Goal: Navigation & Orientation: Find specific page/section

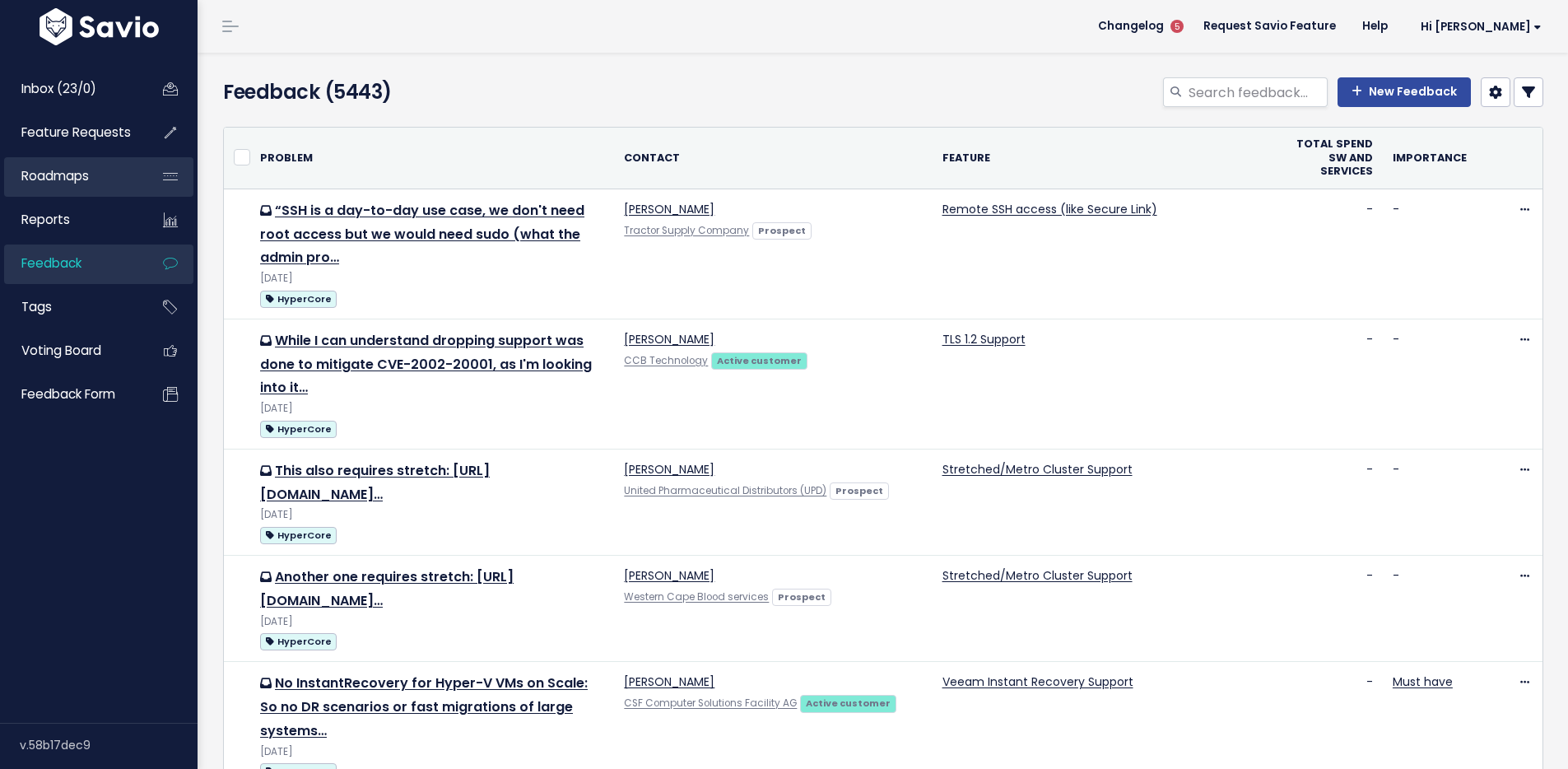
click at [75, 179] on span "Roadmaps" at bounding box center [55, 175] width 68 height 18
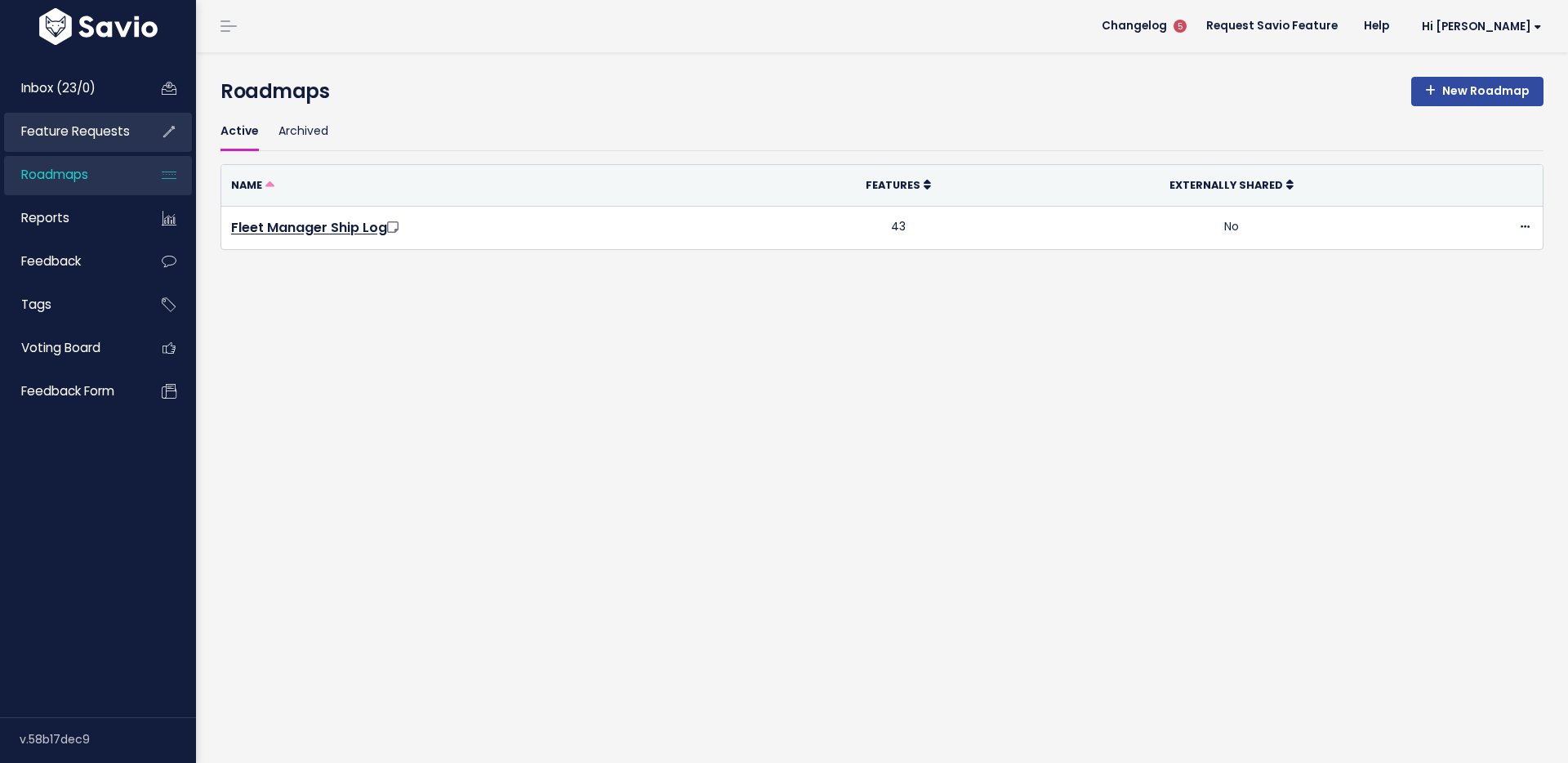
click at [67, 121] on link "Feature Requests" at bounding box center [70, 131] width 131 height 37
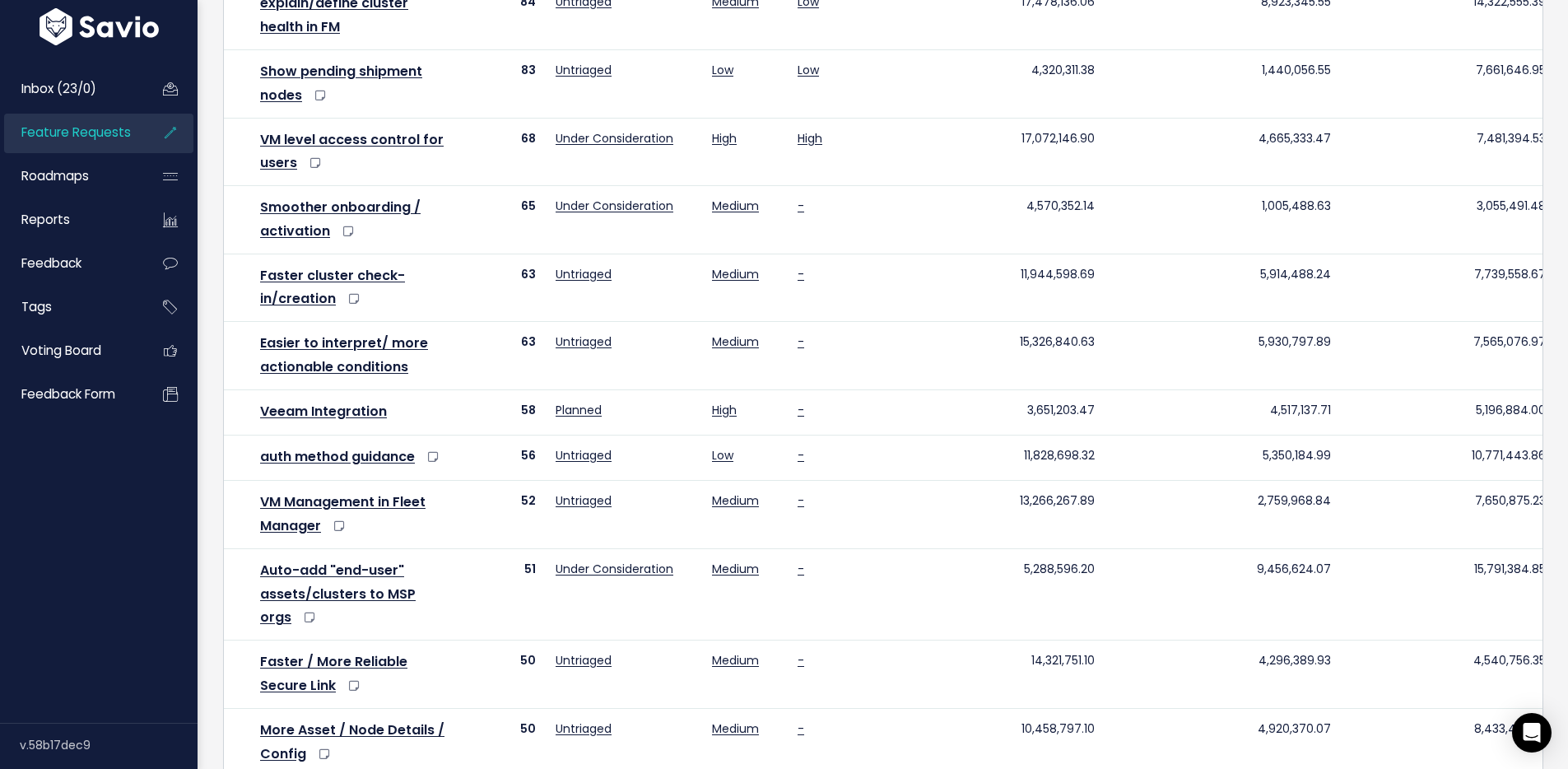
scroll to position [488, 0]
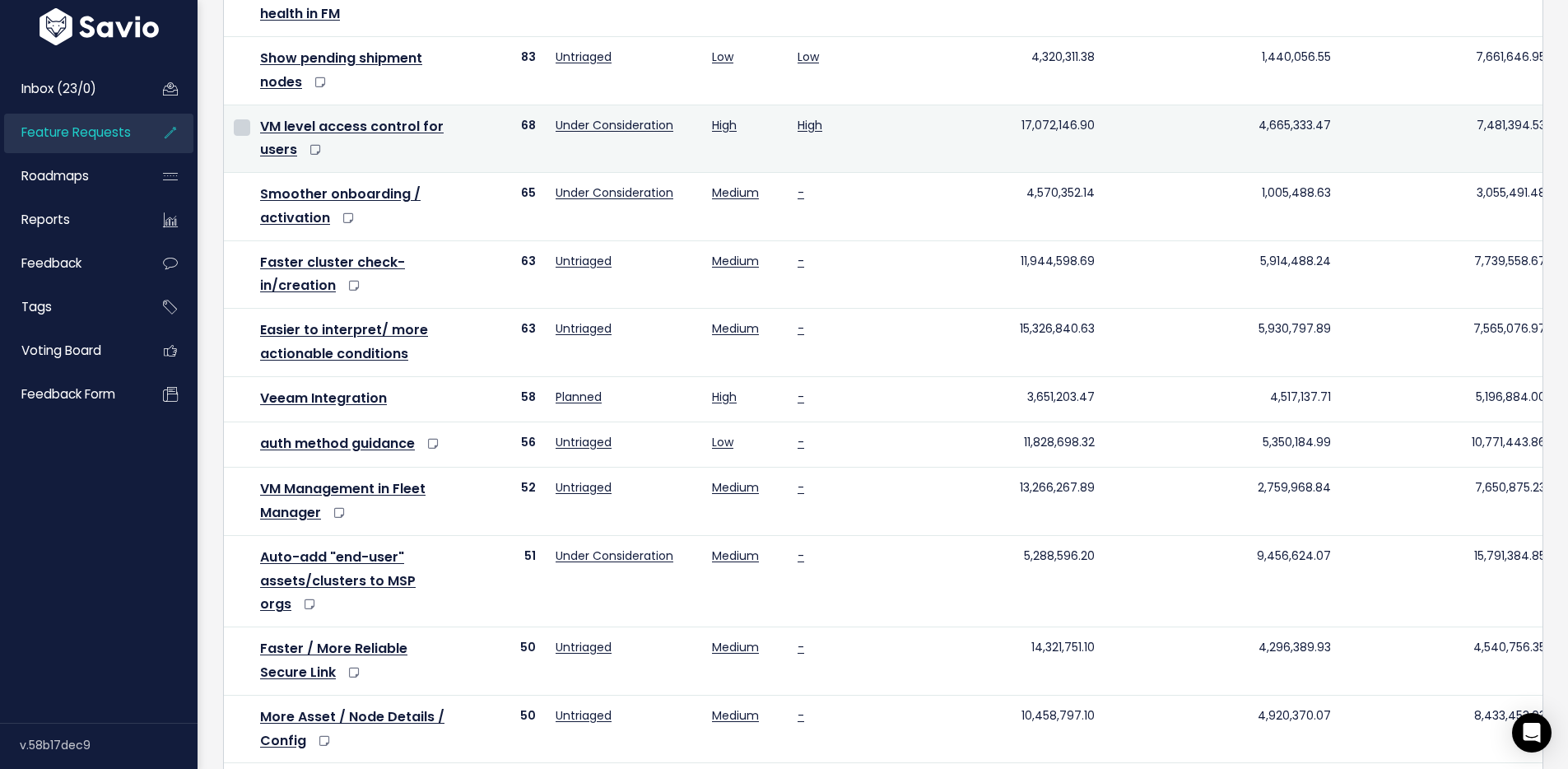
click at [245, 125] on input "checkbox" at bounding box center [242, 127] width 17 height 17
checkbox input "true"
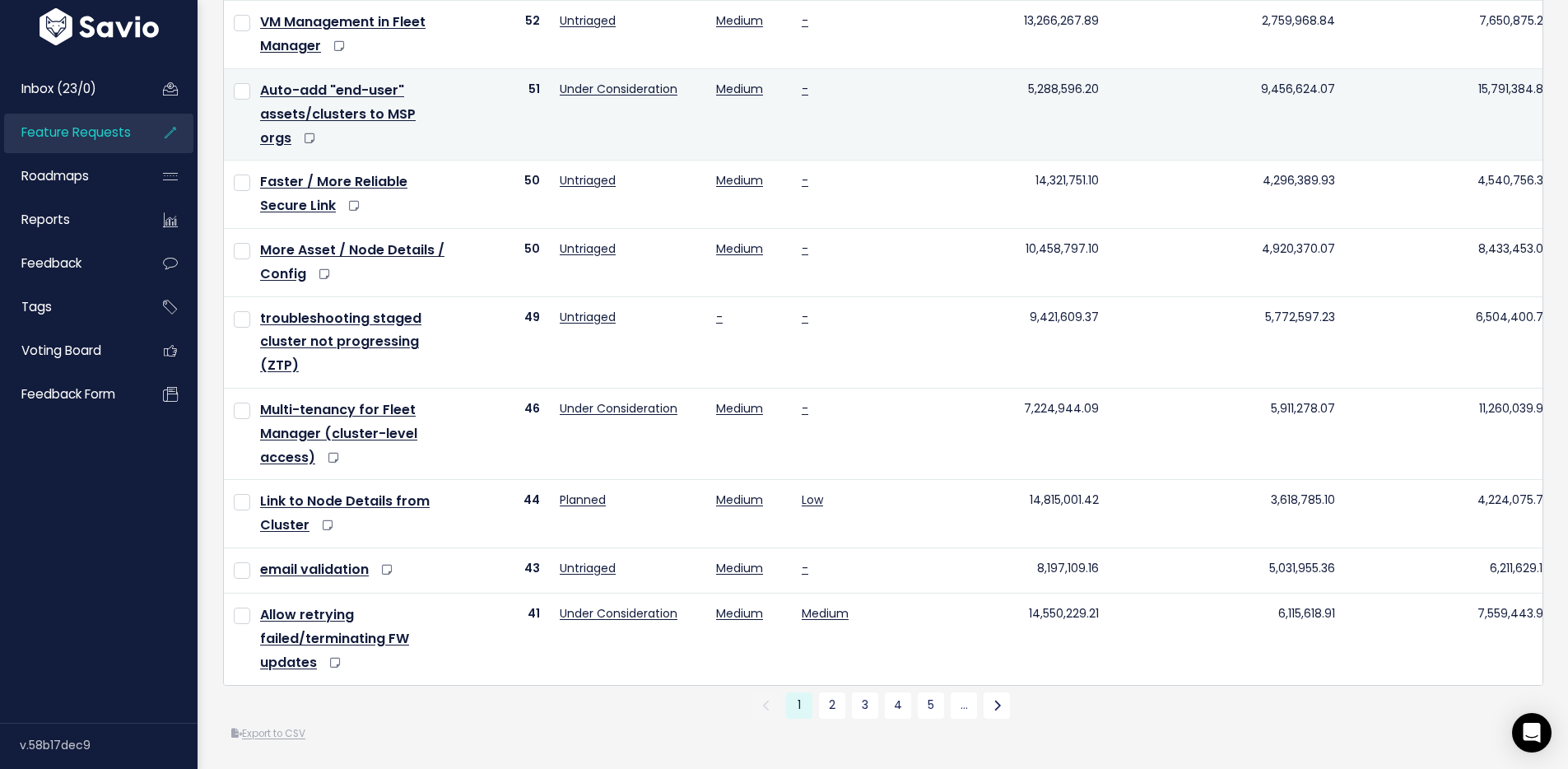
scroll to position [986, 0]
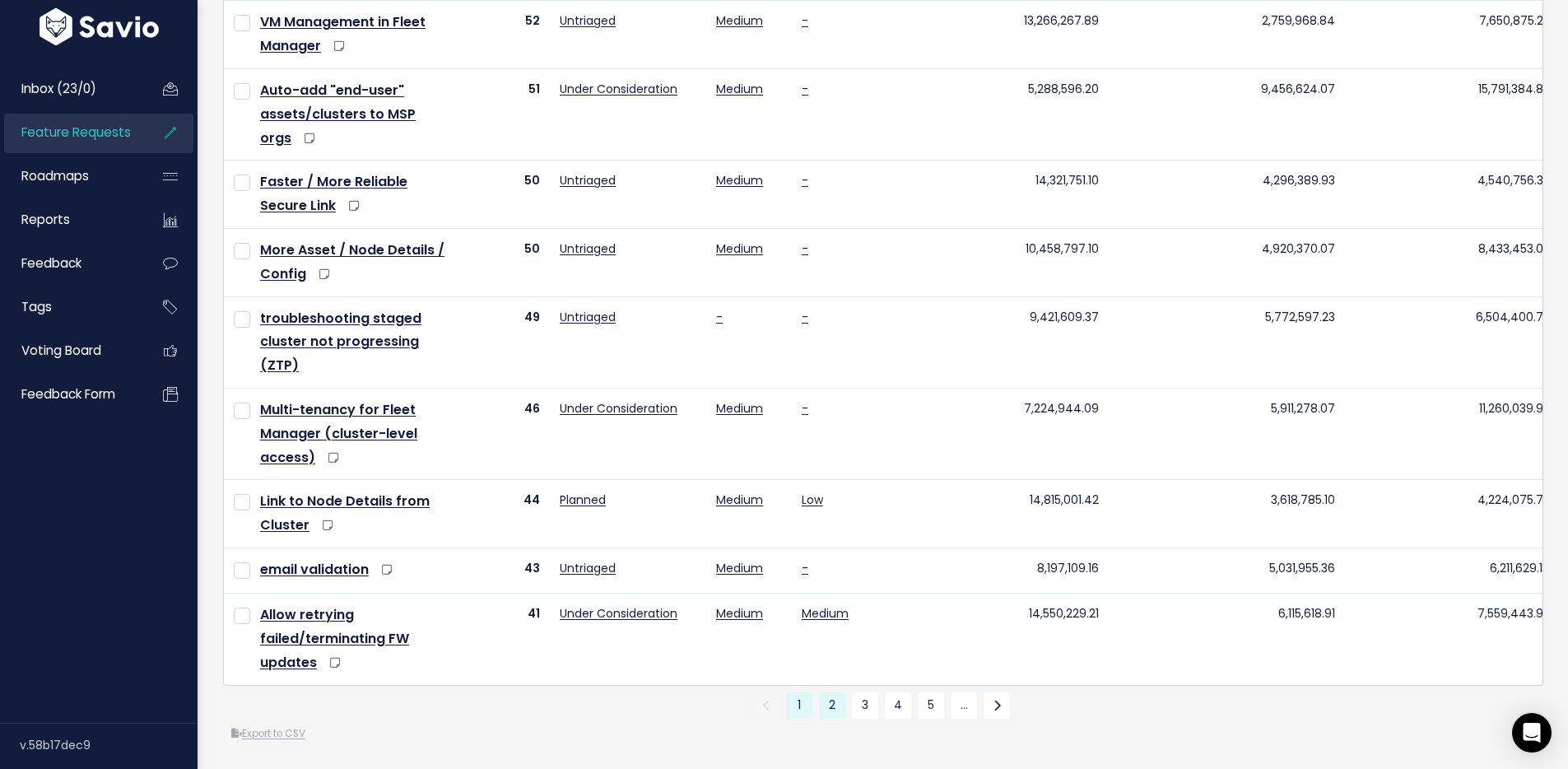
click at [828, 693] on link "2" at bounding box center [832, 705] width 26 height 26
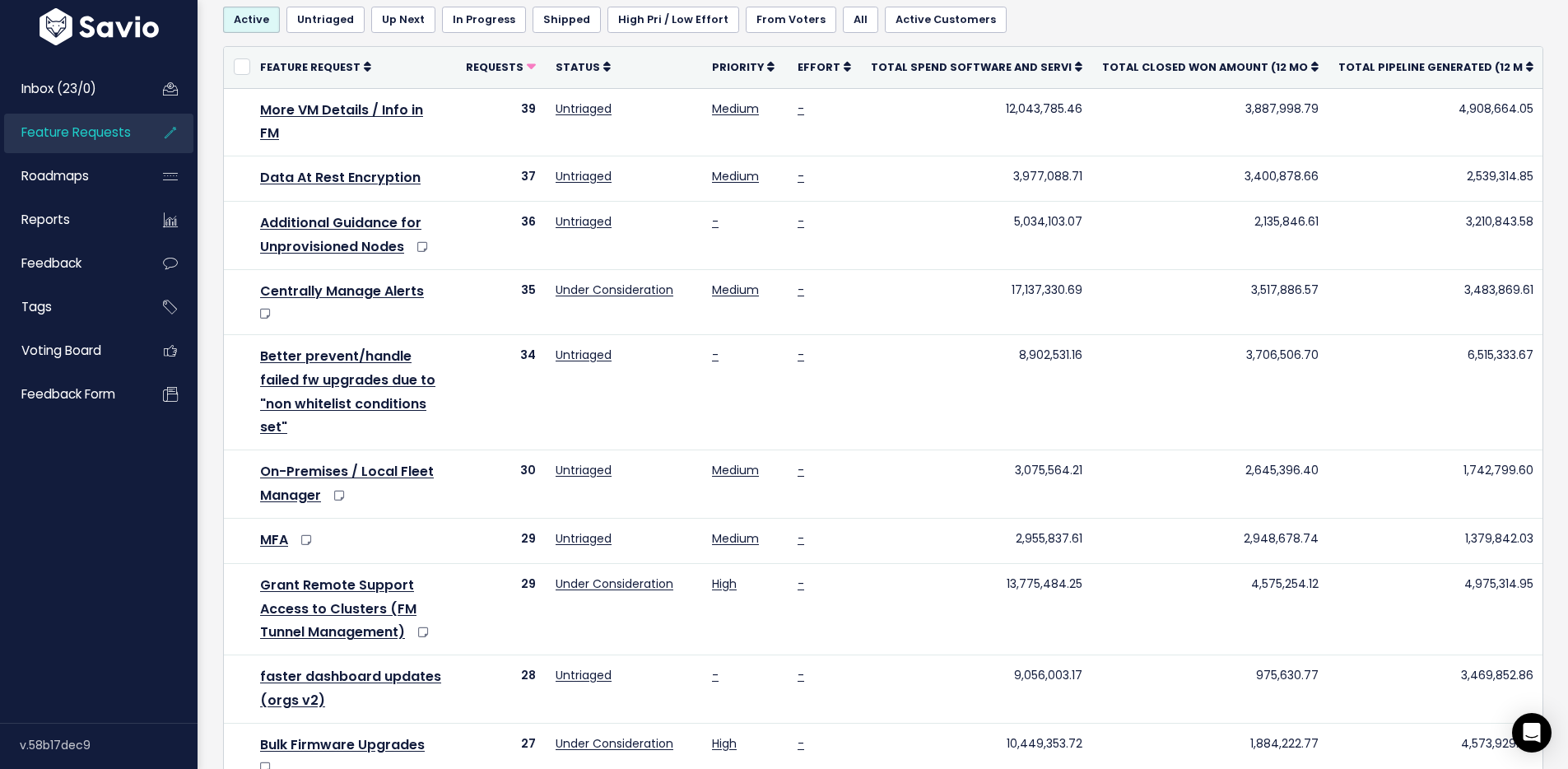
scroll to position [134, 0]
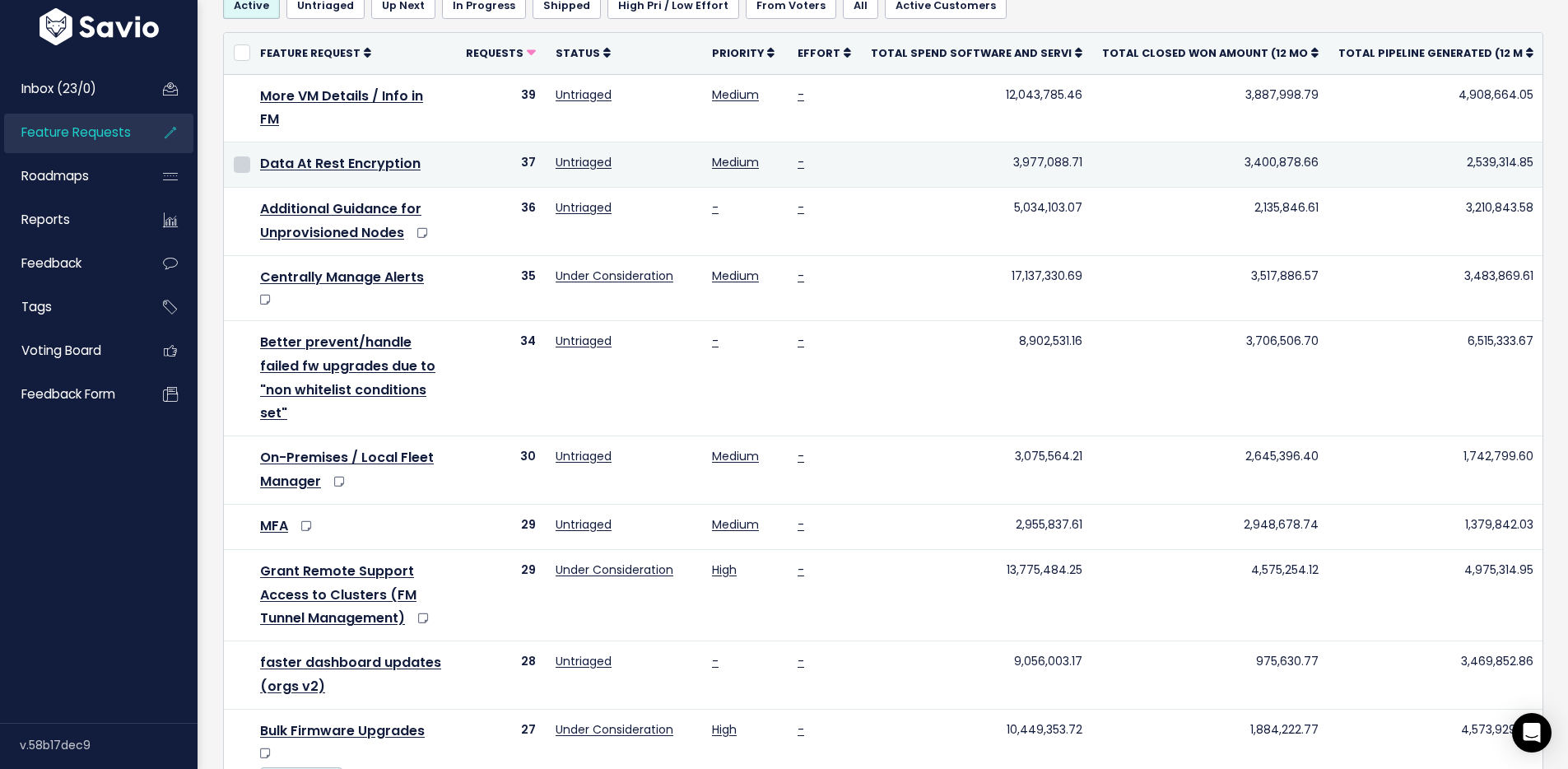
click at [246, 157] on input "checkbox" at bounding box center [242, 165] width 17 height 17
checkbox input "true"
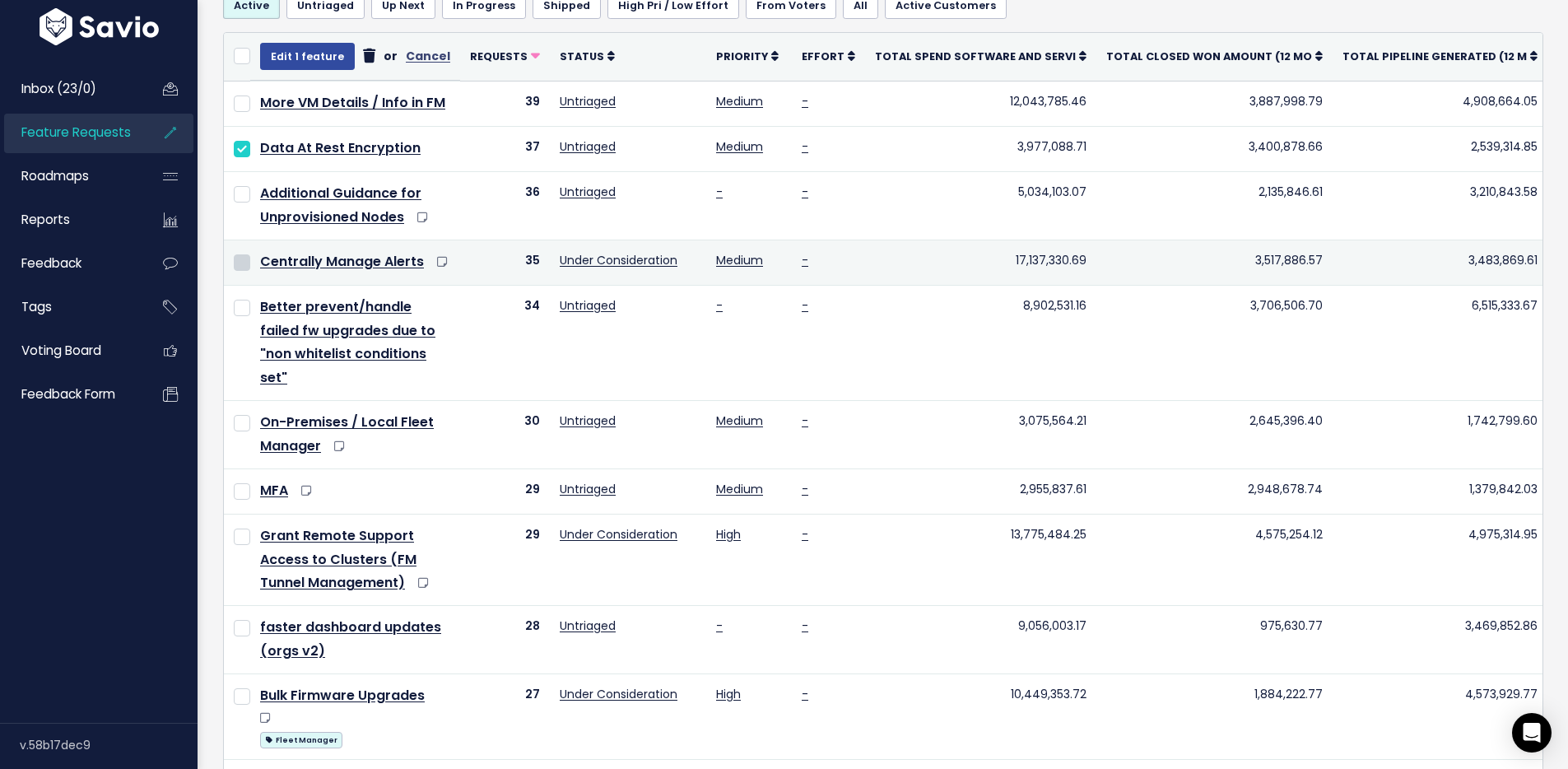
click at [247, 258] on input "checkbox" at bounding box center [242, 262] width 17 height 17
checkbox input "true"
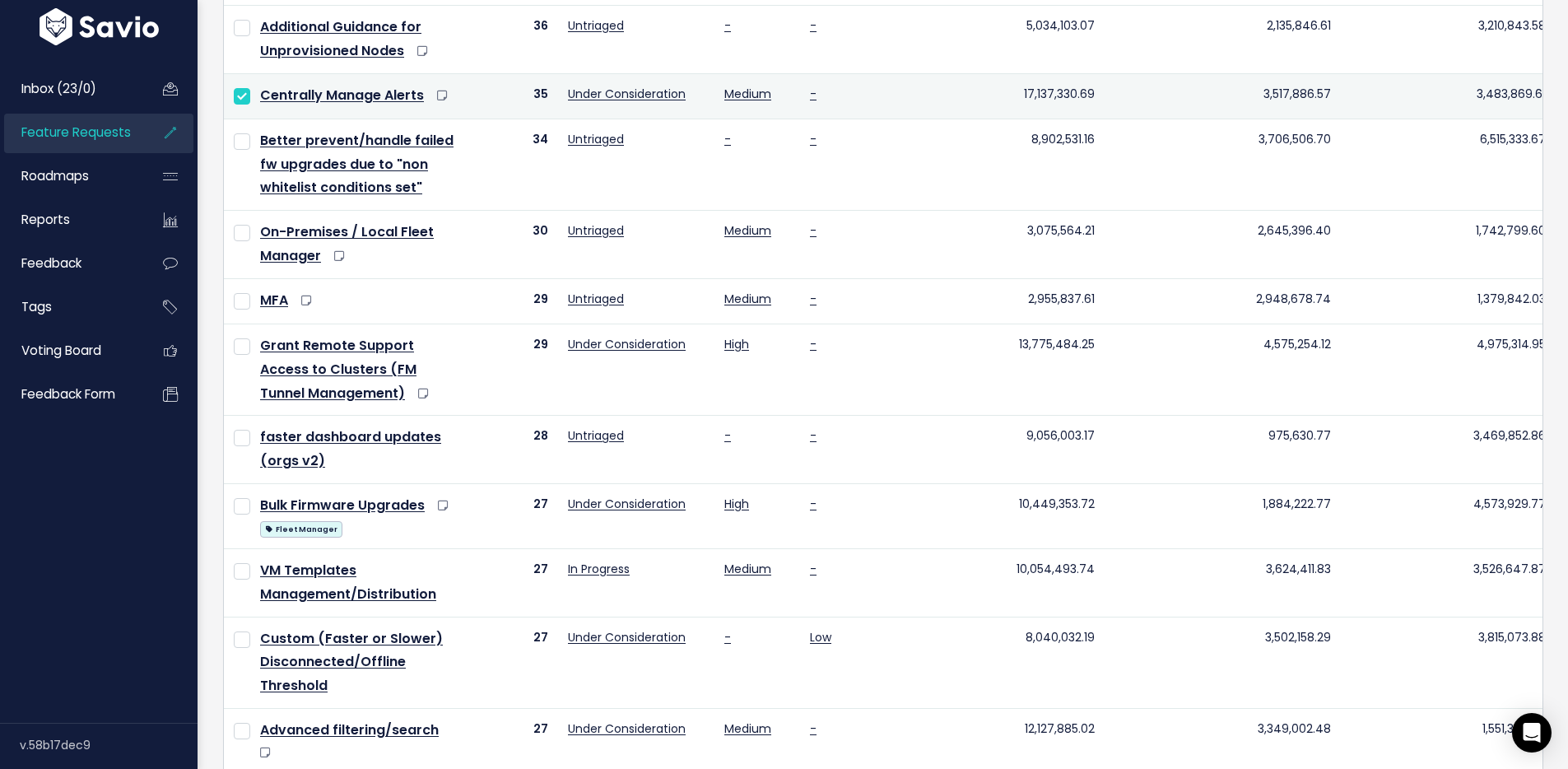
scroll to position [362, 0]
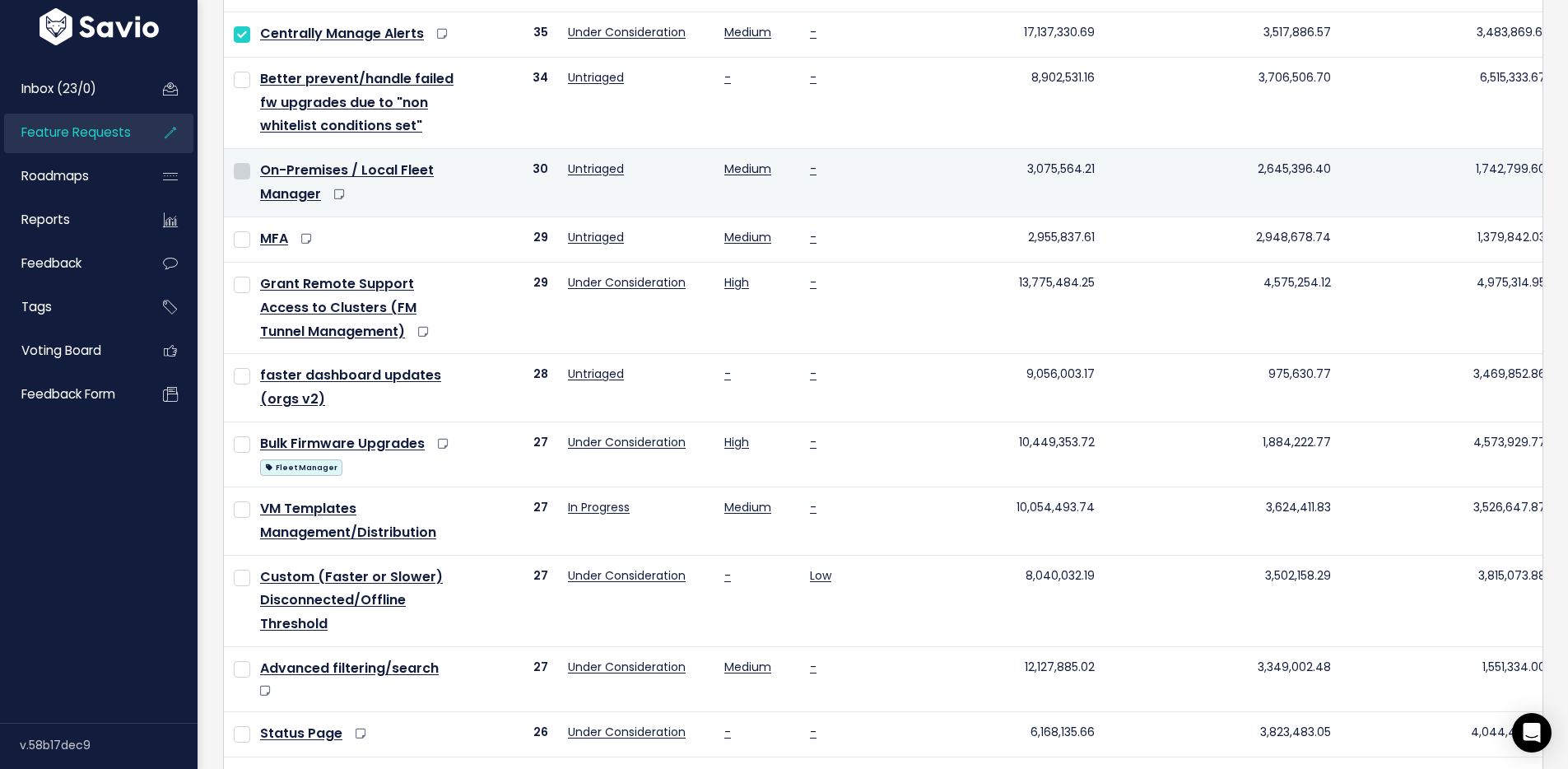
click at [240, 179] on input "checkbox" at bounding box center [242, 171] width 17 height 17
checkbox input "true"
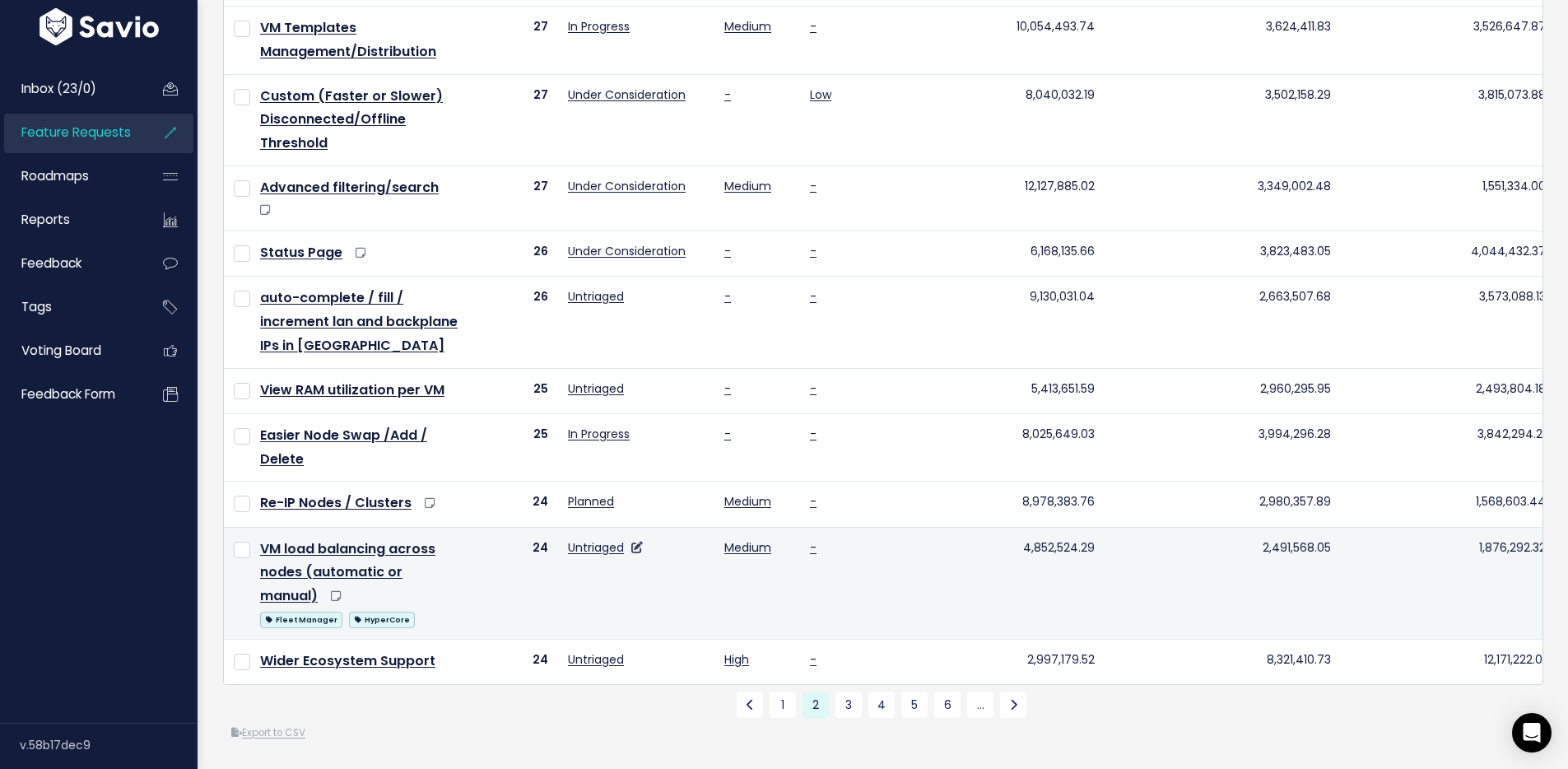
scroll to position [912, 0]
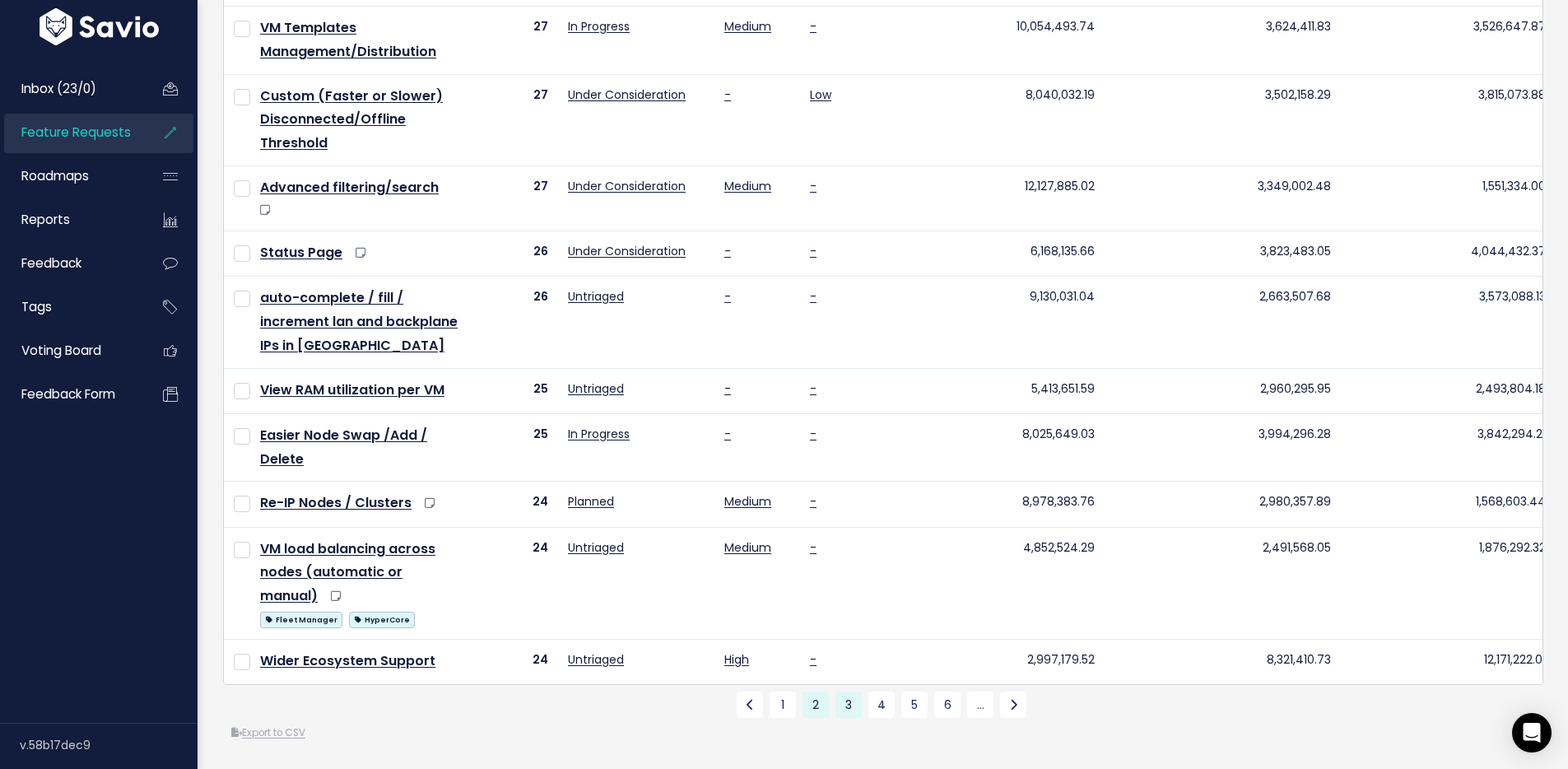
click at [835, 694] on link "3" at bounding box center [848, 704] width 26 height 26
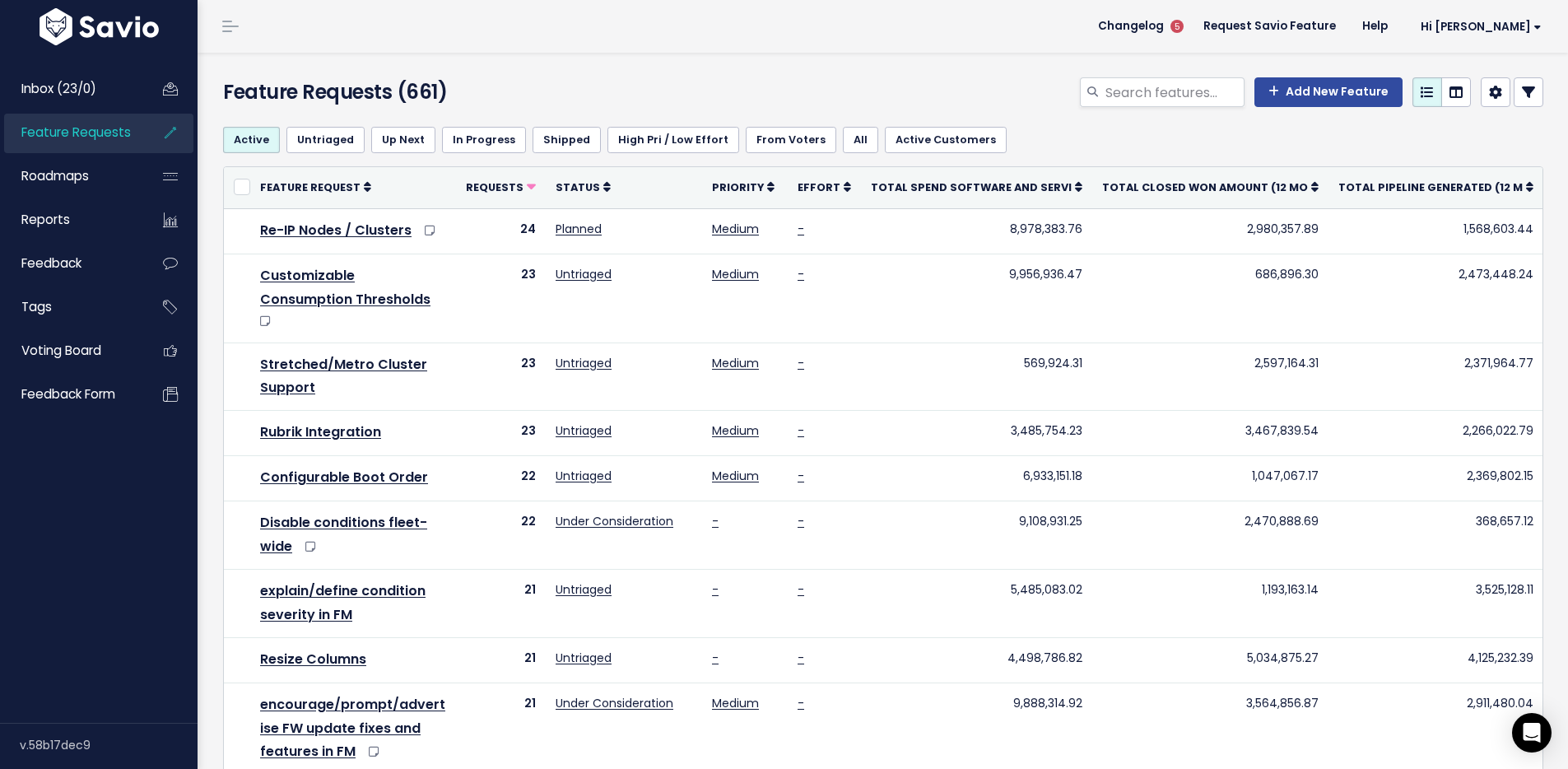
scroll to position [859, 0]
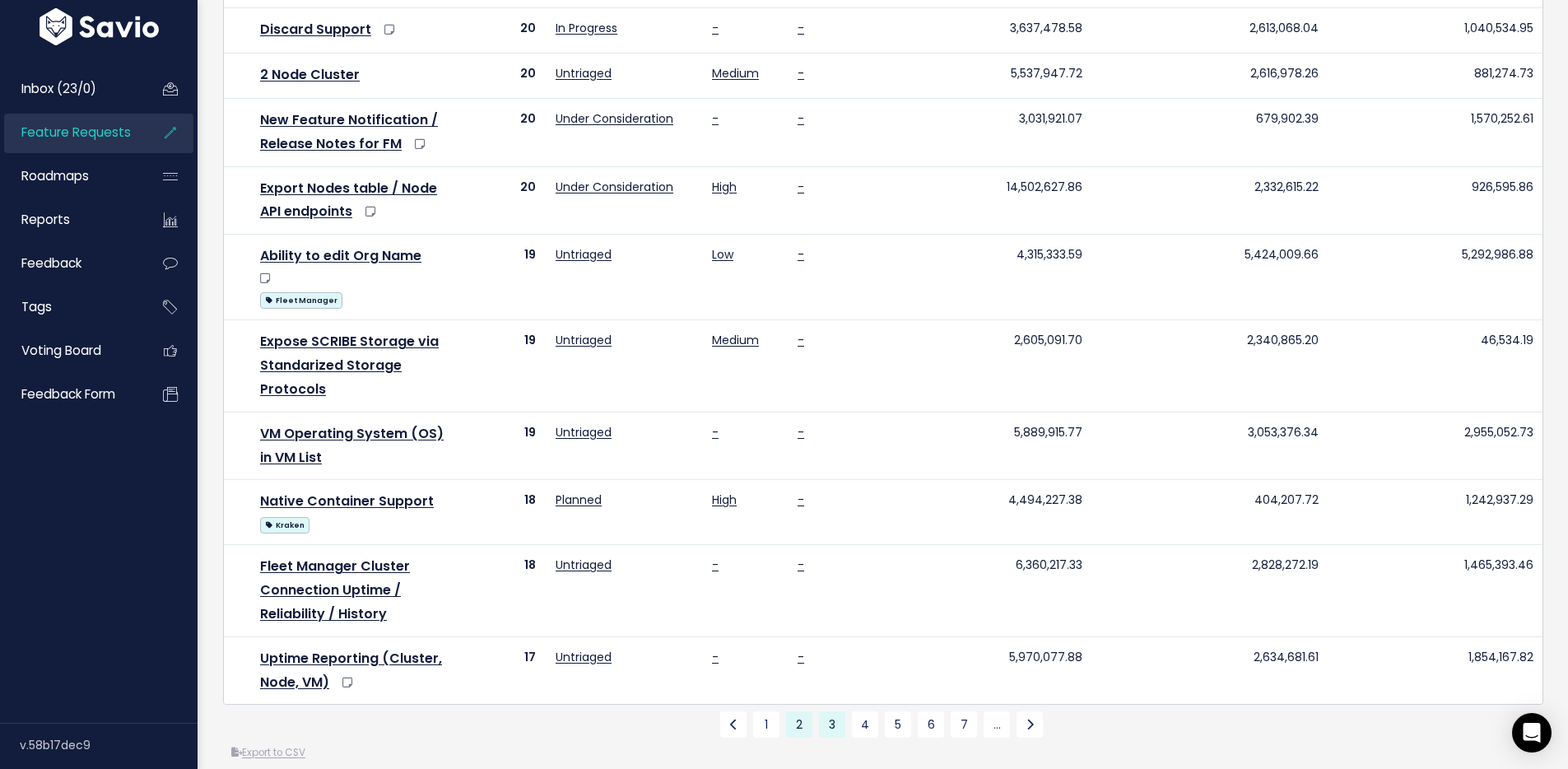
click at [789, 711] on link "2" at bounding box center [799, 724] width 26 height 26
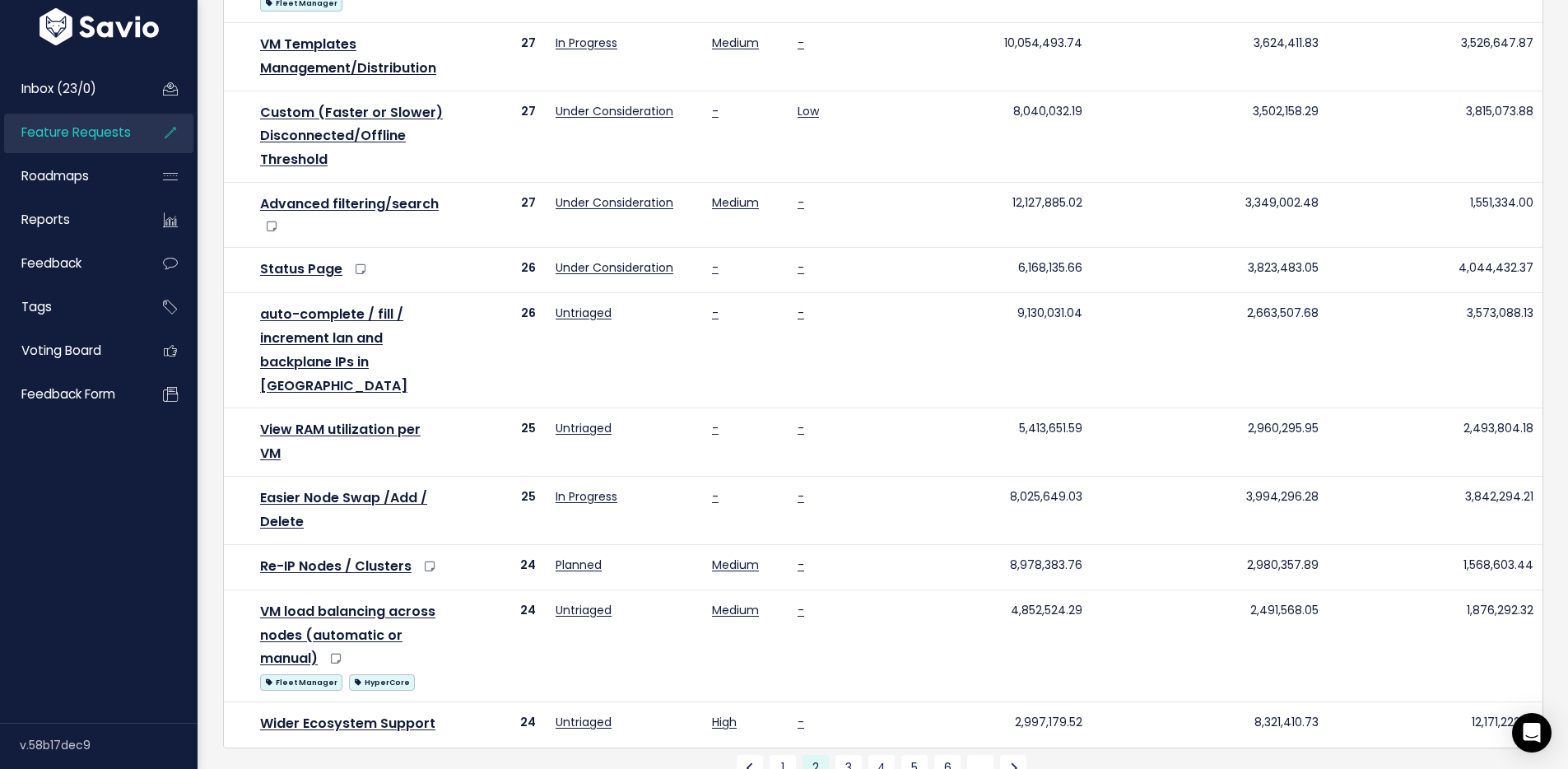
scroll to position [948, 0]
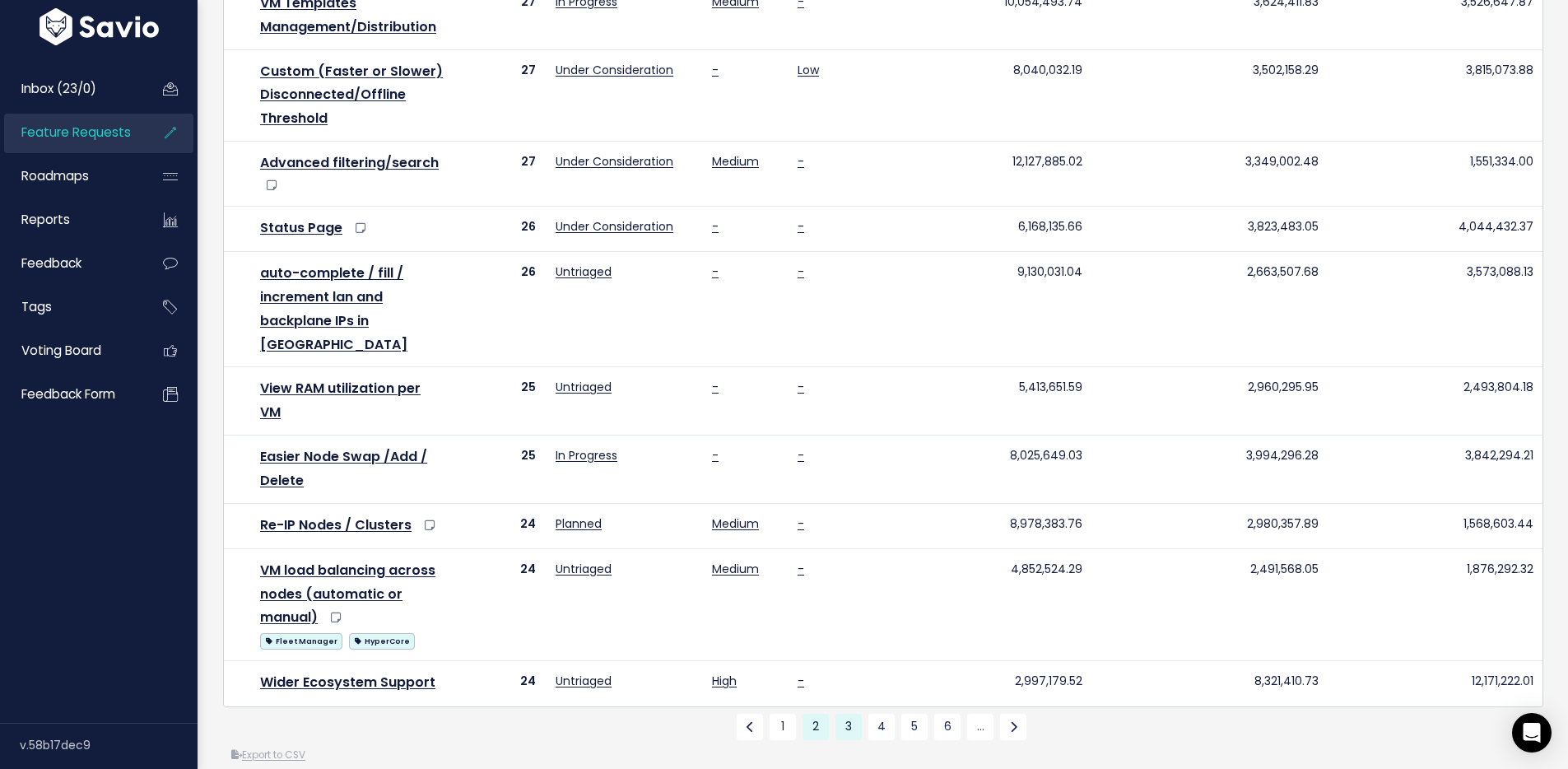
click at [840, 714] on link "3" at bounding box center [848, 726] width 26 height 26
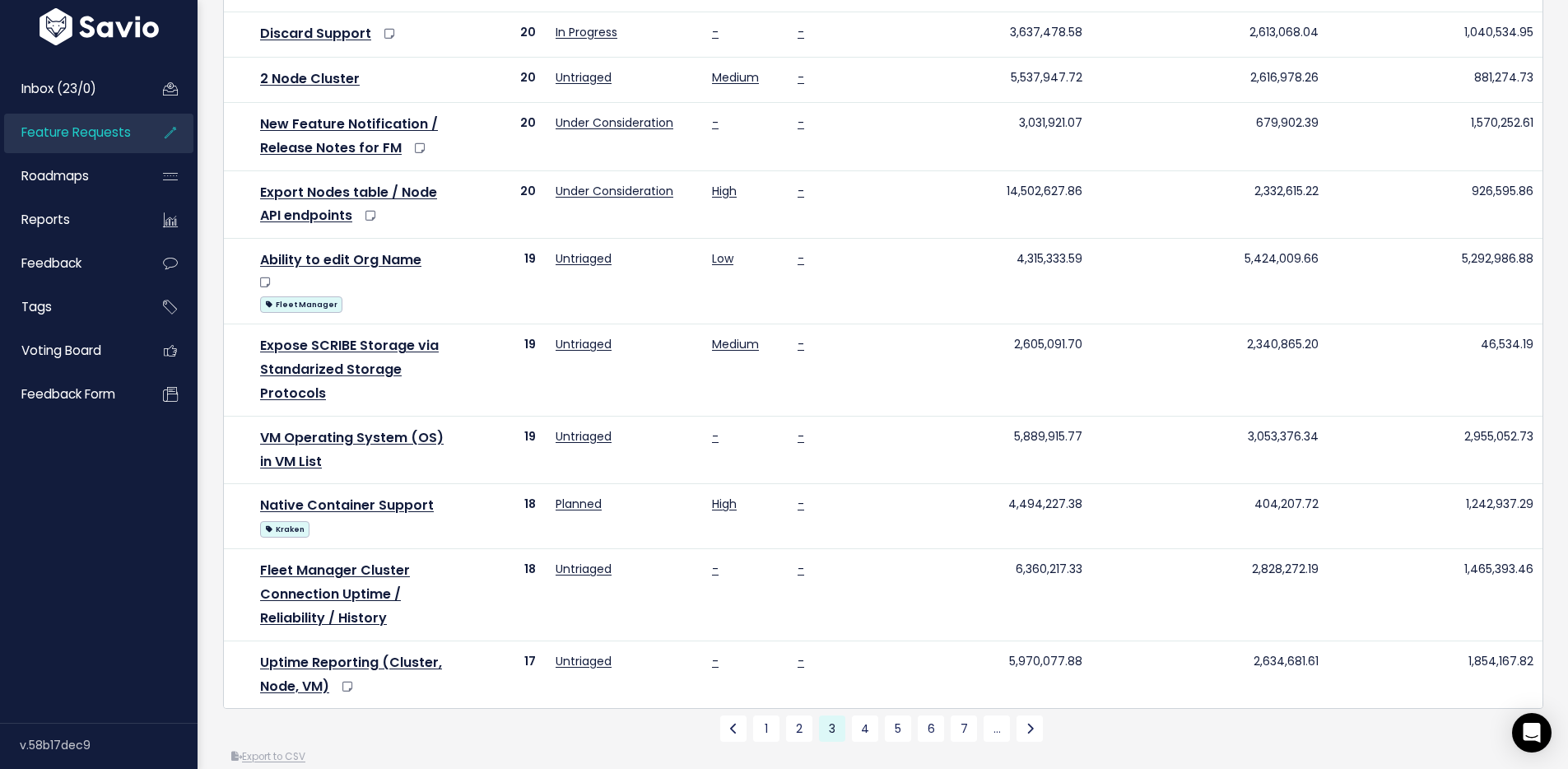
scroll to position [859, 0]
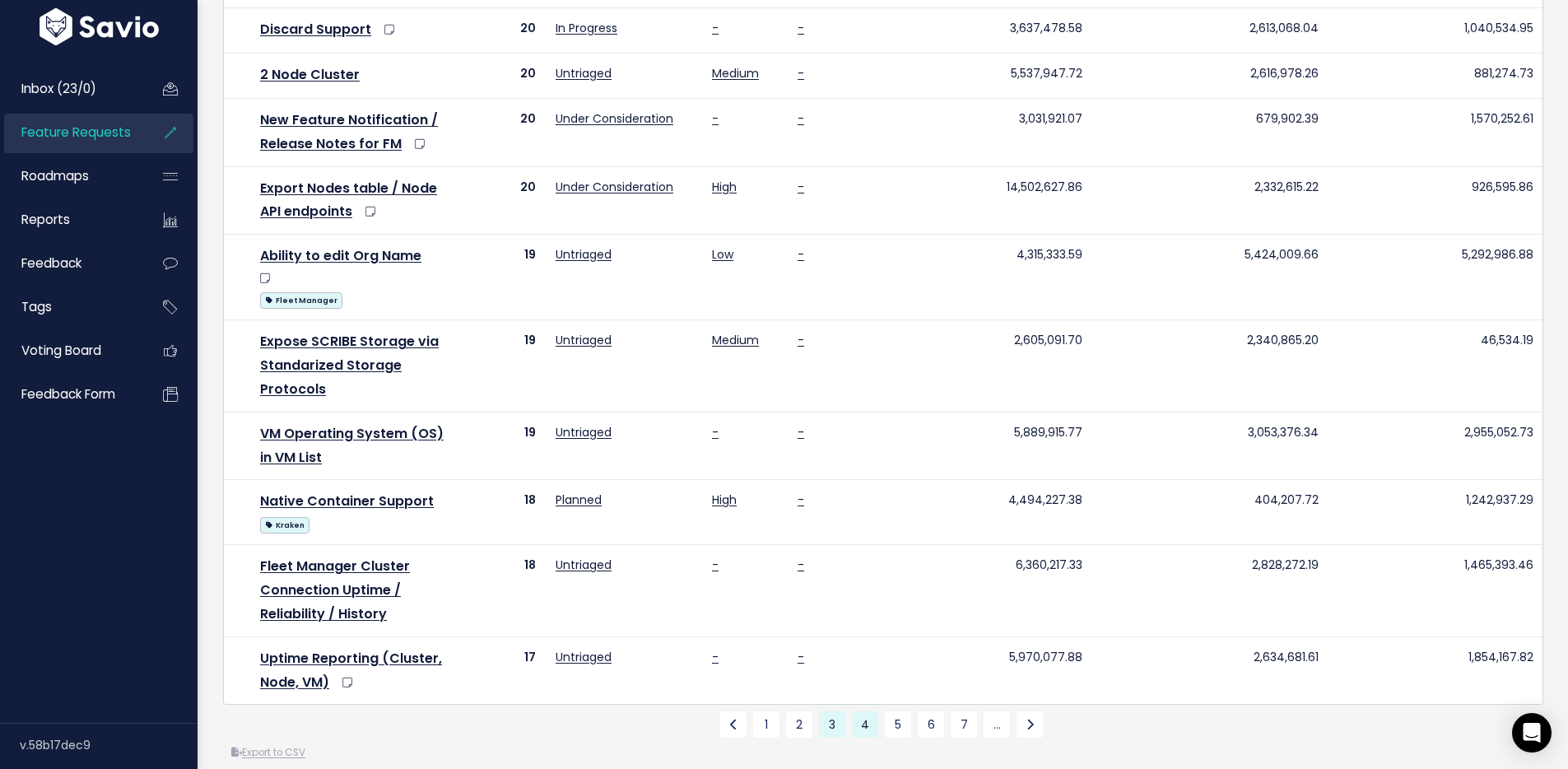
click at [857, 711] on link "4" at bounding box center [864, 724] width 26 height 26
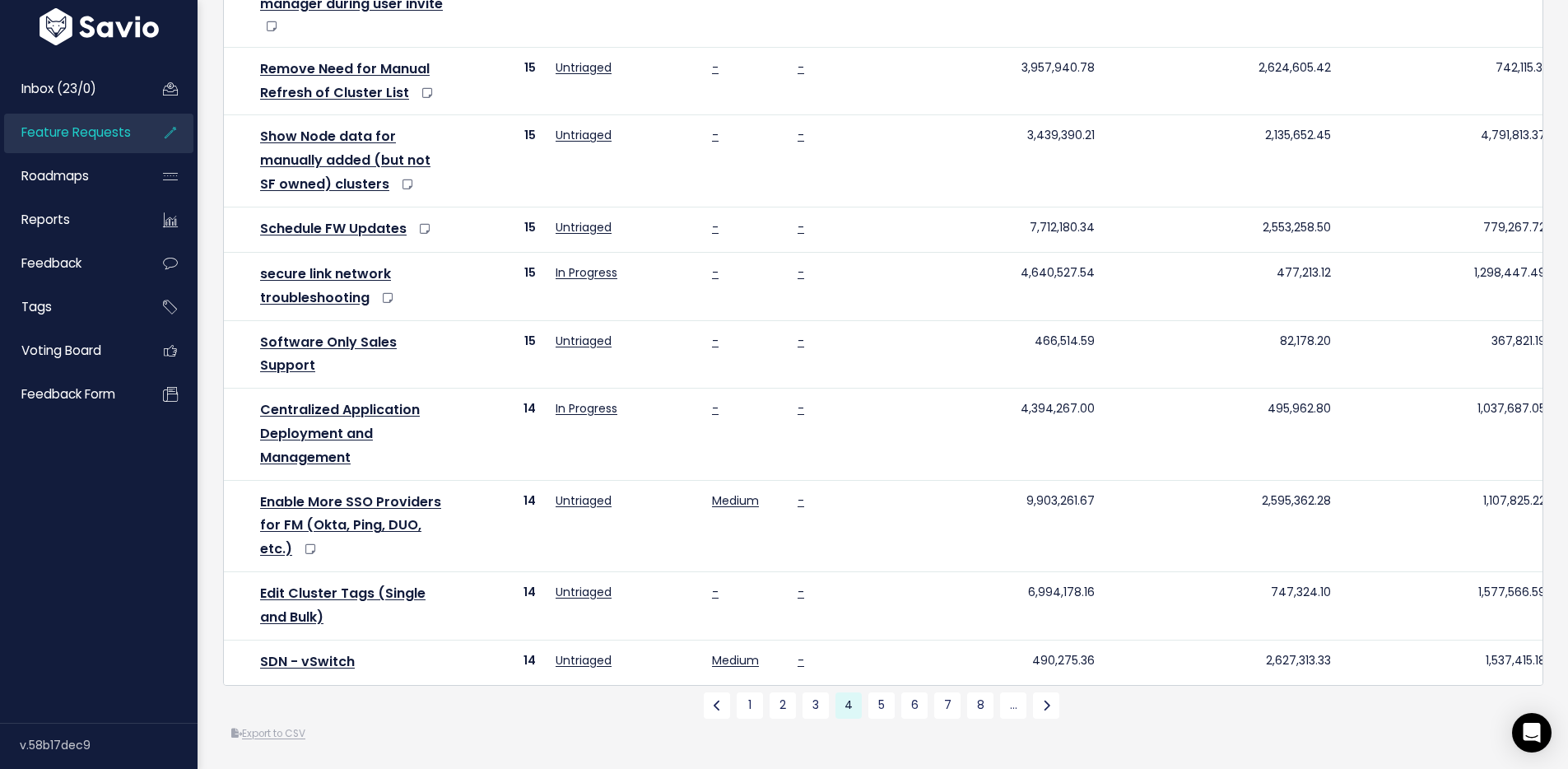
scroll to position [933, 0]
click at [871, 695] on link "5" at bounding box center [881, 705] width 26 height 26
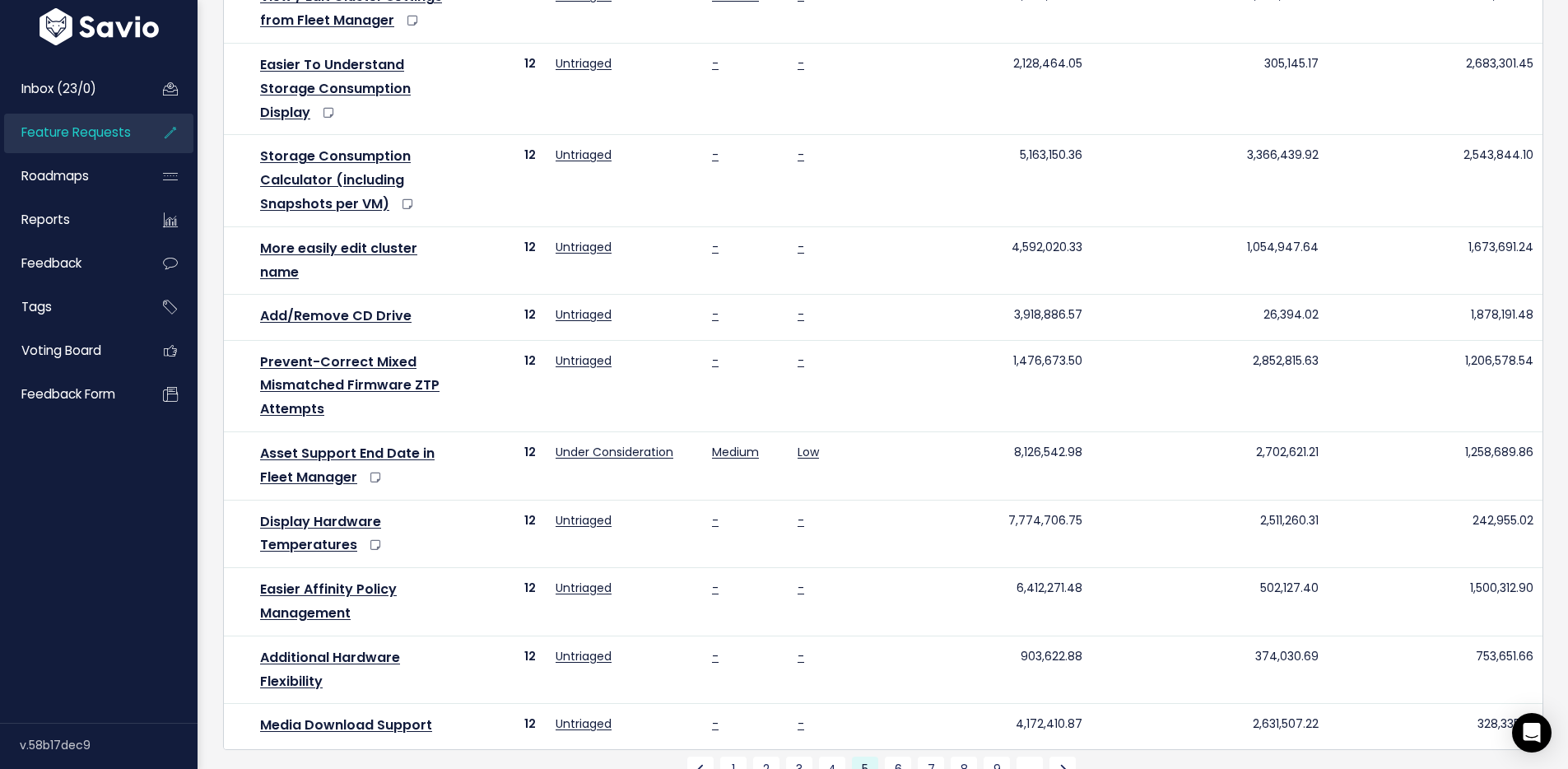
scroll to position [1030, 0]
